Goal: Task Accomplishment & Management: Use online tool/utility

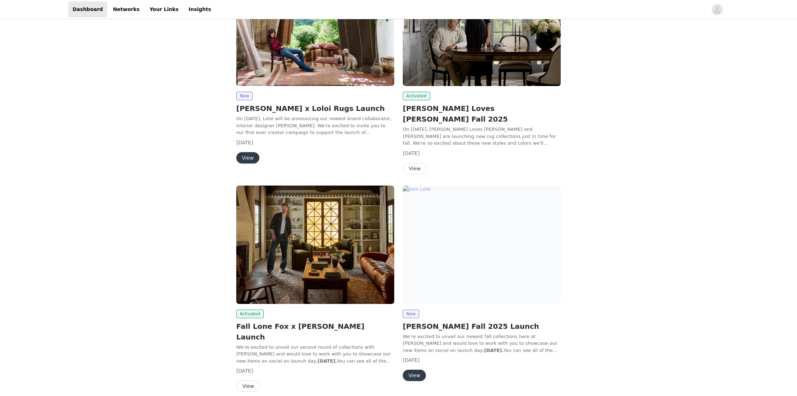
scroll to position [201, 0]
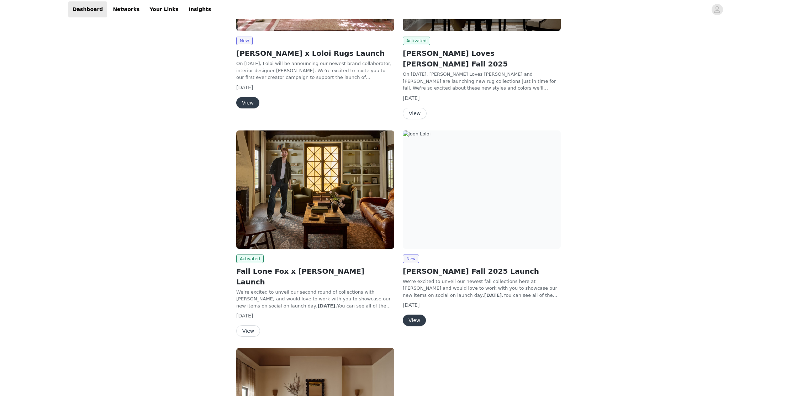
click at [248, 325] on button "View" at bounding box center [248, 330] width 24 height 11
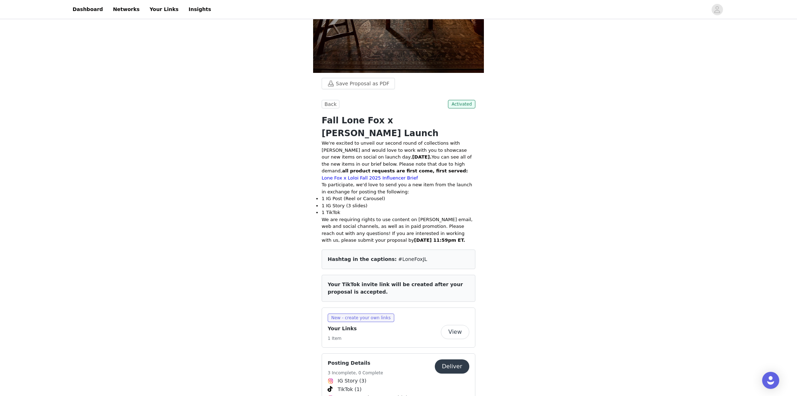
scroll to position [297, 0]
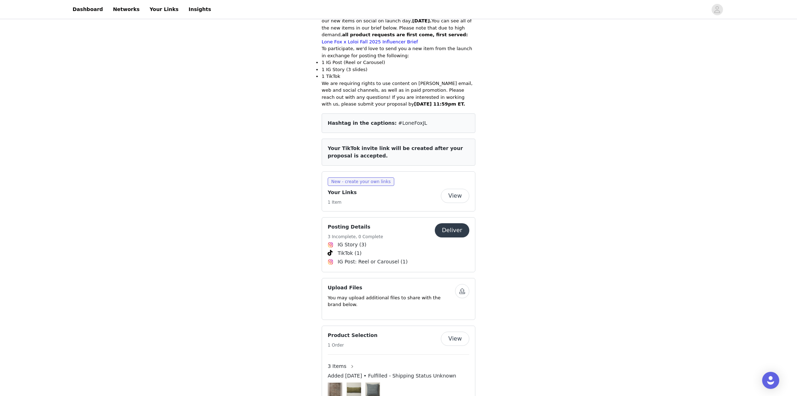
click at [457, 189] on button "View" at bounding box center [455, 196] width 28 height 14
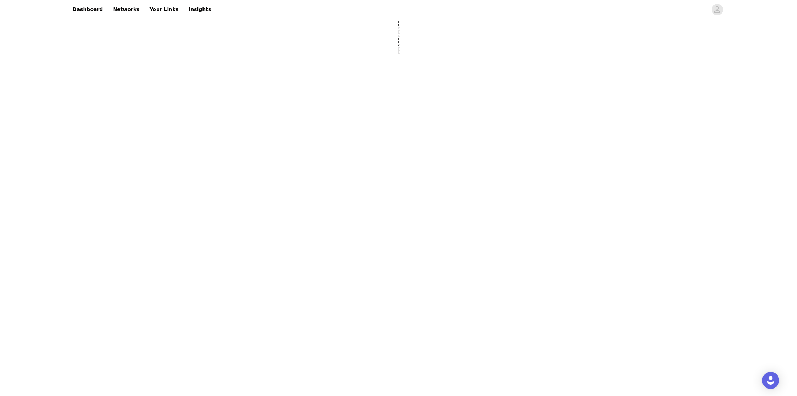
select select "12"
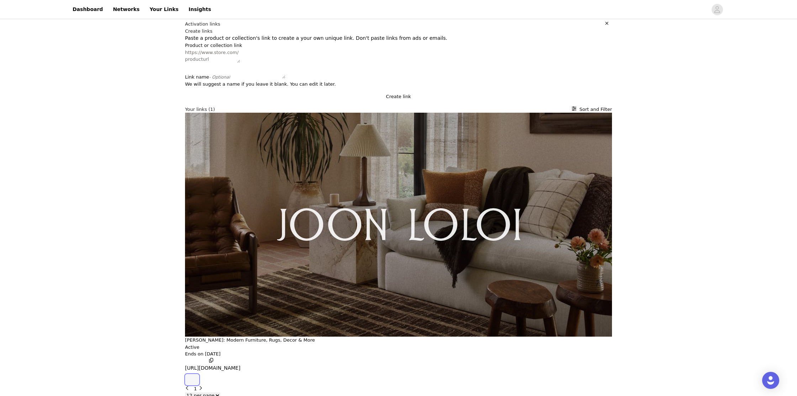
click at [199, 374] on button "button" at bounding box center [192, 379] width 14 height 11
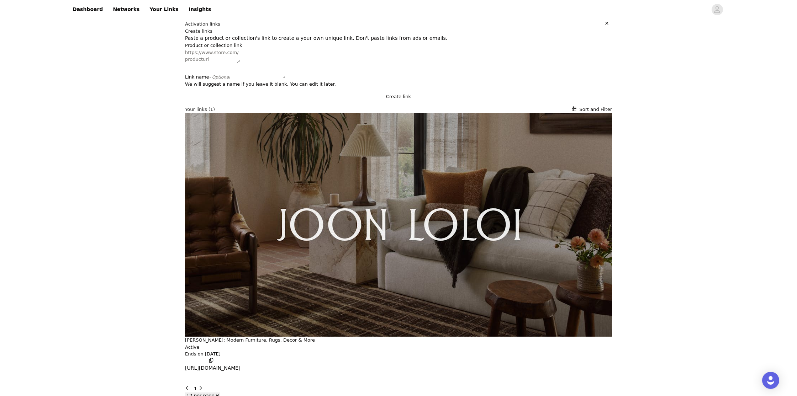
click at [606, 26] on icon "button" at bounding box center [606, 23] width 5 height 5
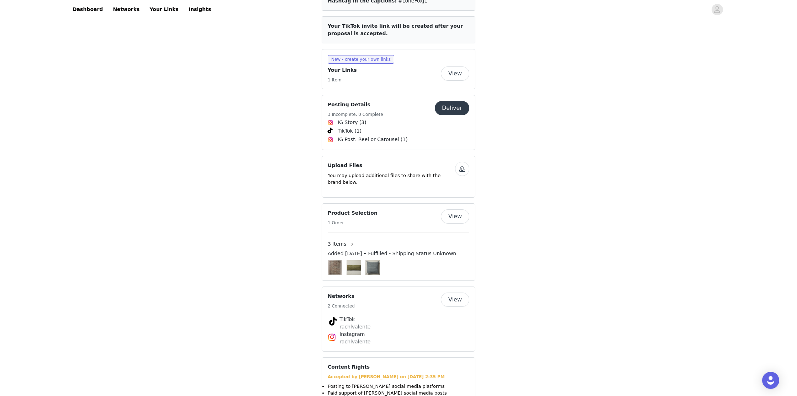
scroll to position [431, 0]
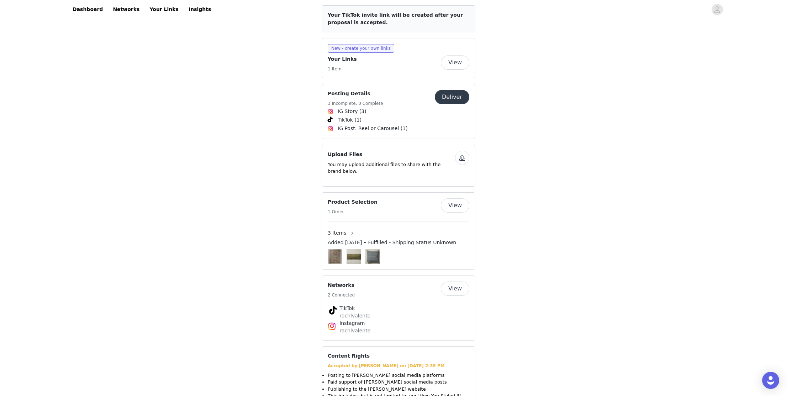
click at [453, 198] on button "View" at bounding box center [455, 205] width 28 height 14
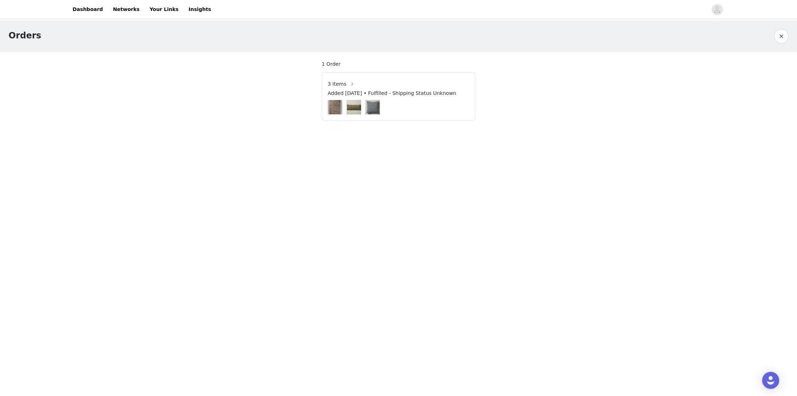
click at [338, 109] on img at bounding box center [335, 107] width 12 height 15
click at [338, 86] on span "3 Items" at bounding box center [337, 83] width 19 height 7
drag, startPoint x: 351, startPoint y: 83, endPoint x: 360, endPoint y: 85, distance: 9.4
click at [358, 85] on div "3 Items" at bounding box center [399, 83] width 142 height 11
drag, startPoint x: 360, startPoint y: 85, endPoint x: 354, endPoint y: 84, distance: 6.1
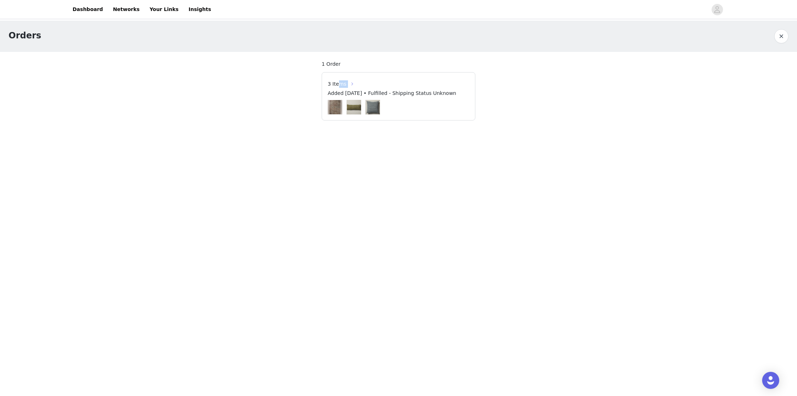
click at [357, 85] on div "3 Items" at bounding box center [399, 83] width 142 height 11
click at [353, 84] on button "button" at bounding box center [351, 83] width 11 height 11
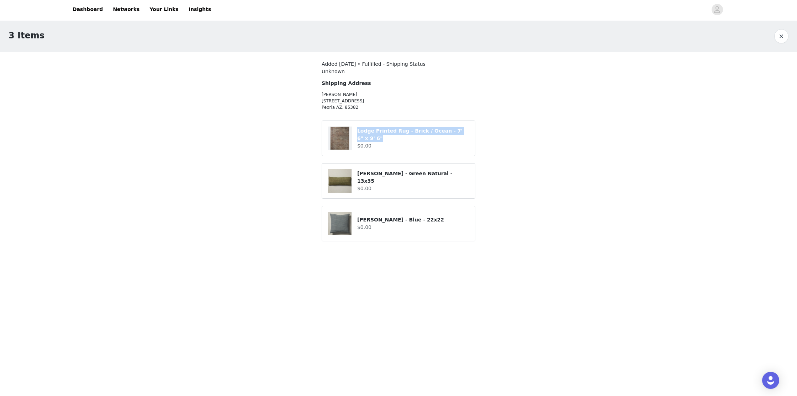
drag, startPoint x: 356, startPoint y: 131, endPoint x: 376, endPoint y: 136, distance: 20.0
click at [376, 136] on div "Lodge Printed Rug - Brick / Ocean - 7' 6" x 9' 6" $0.00" at bounding box center [399, 138] width 142 height 23
copy div "Lodge Printed Rug - Brick / Ocean - 7' 6" x 9' 6""
drag, startPoint x: 356, startPoint y: 177, endPoint x: 446, endPoint y: 180, distance: 90.4
click at [446, 180] on div "[PERSON_NAME] - Green Natural - 13x35 $0.00" at bounding box center [399, 180] width 142 height 23
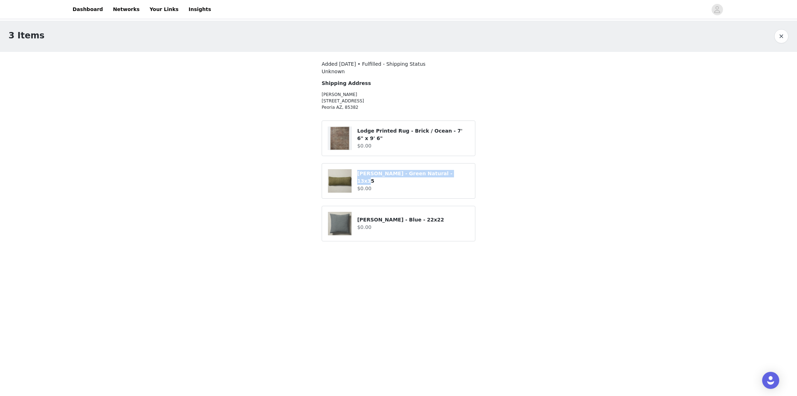
copy div "[PERSON_NAME] - Green Natural - 13x35"
click at [360, 219] on h4 "[PERSON_NAME] - Blue - 22x22" at bounding box center [413, 219] width 112 height 7
copy div "[PERSON_NAME] - Blue - 22x22"
